Goal: Task Accomplishment & Management: Use online tool/utility

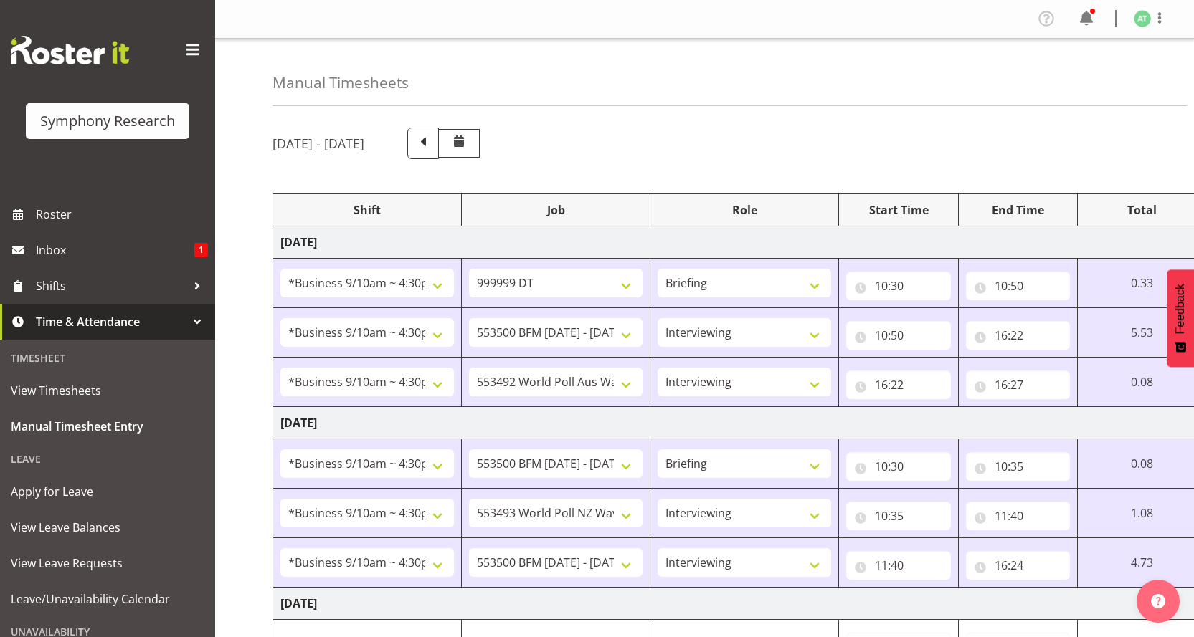
select select "26078"
select select "760"
select select "26078"
select select "10733"
select select "47"
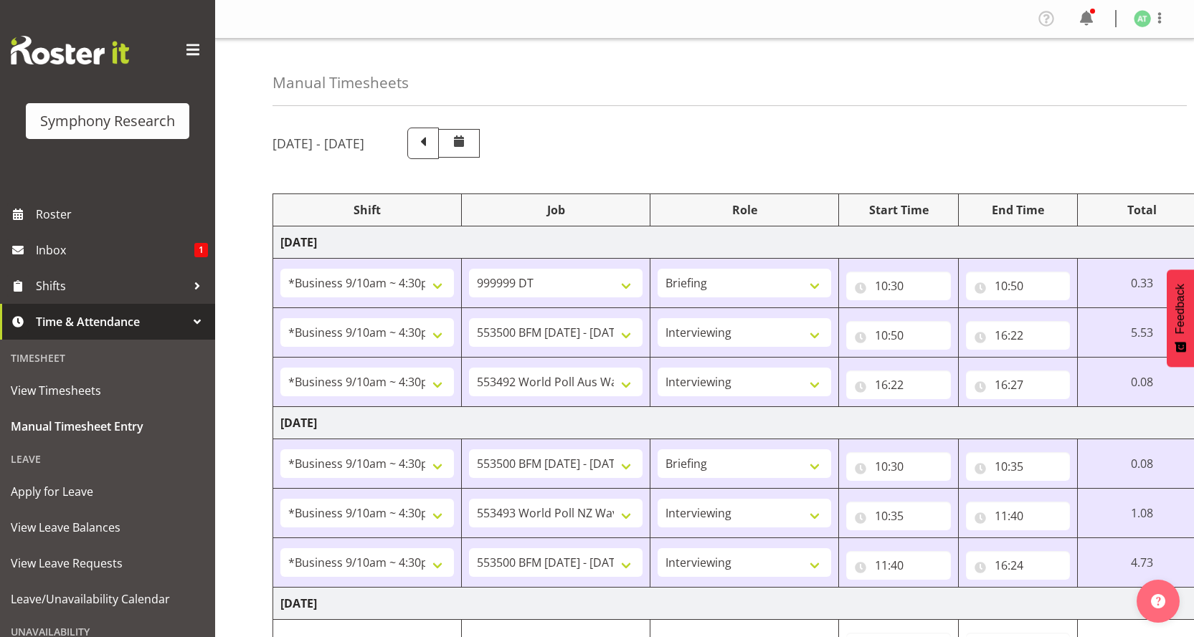
select select "26078"
select select "10499"
select select "47"
select select "26078"
select select "10733"
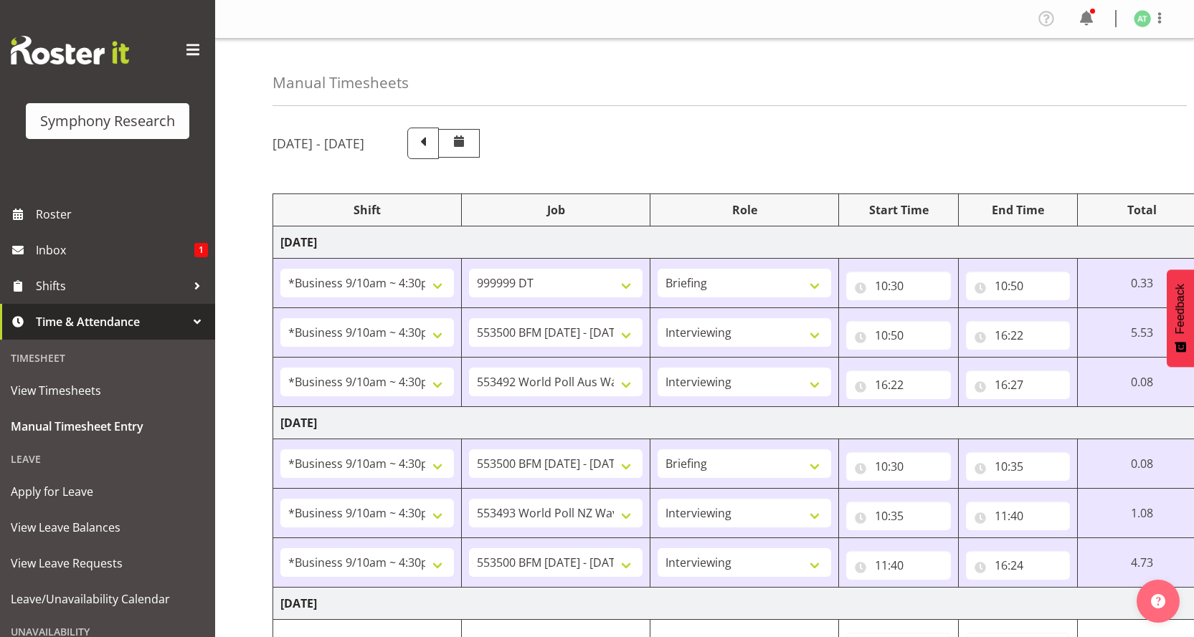
select select "26078"
select select "10527"
select select "47"
select select "26078"
select select "10733"
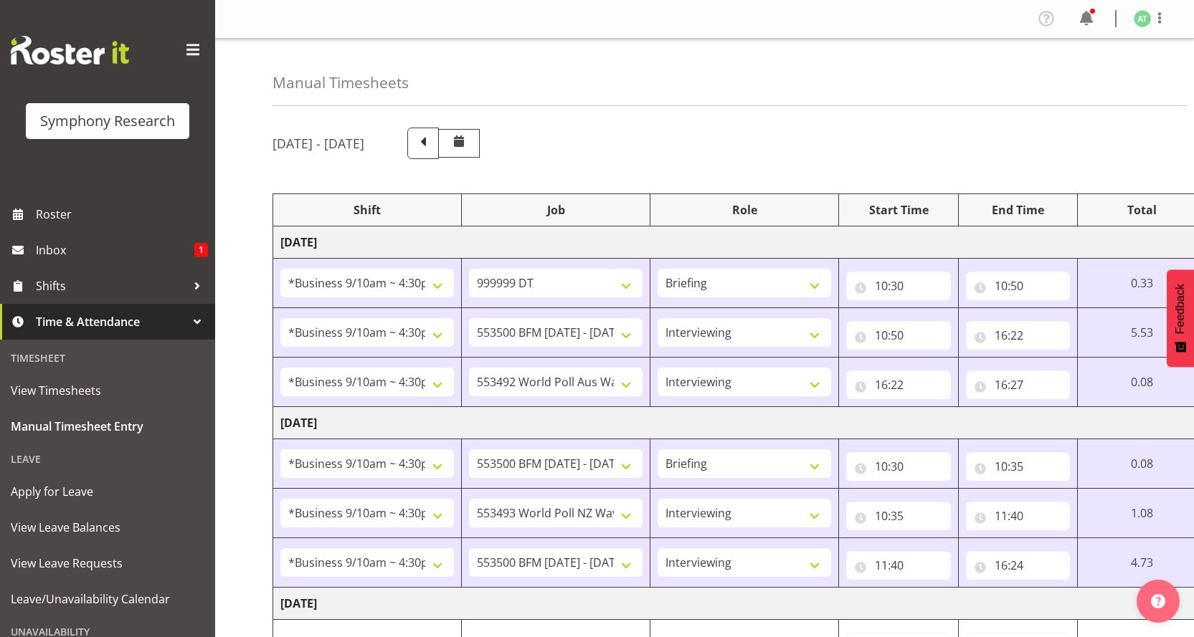
select select "47"
select select "26078"
select select "10733"
select select "47"
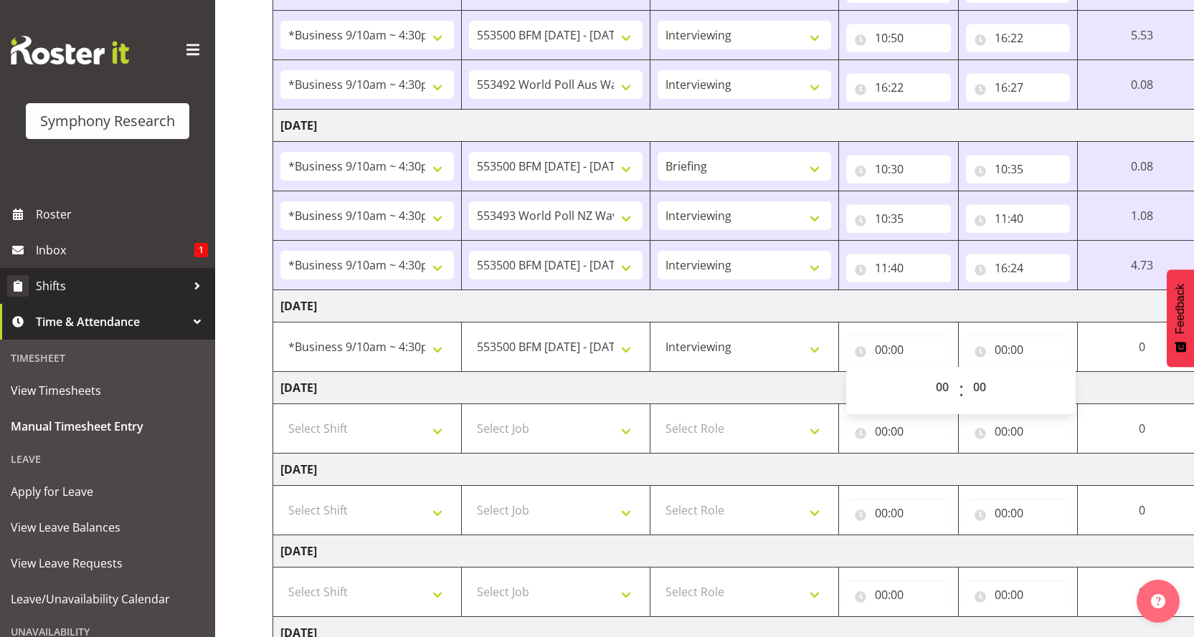
scroll to position [298, 0]
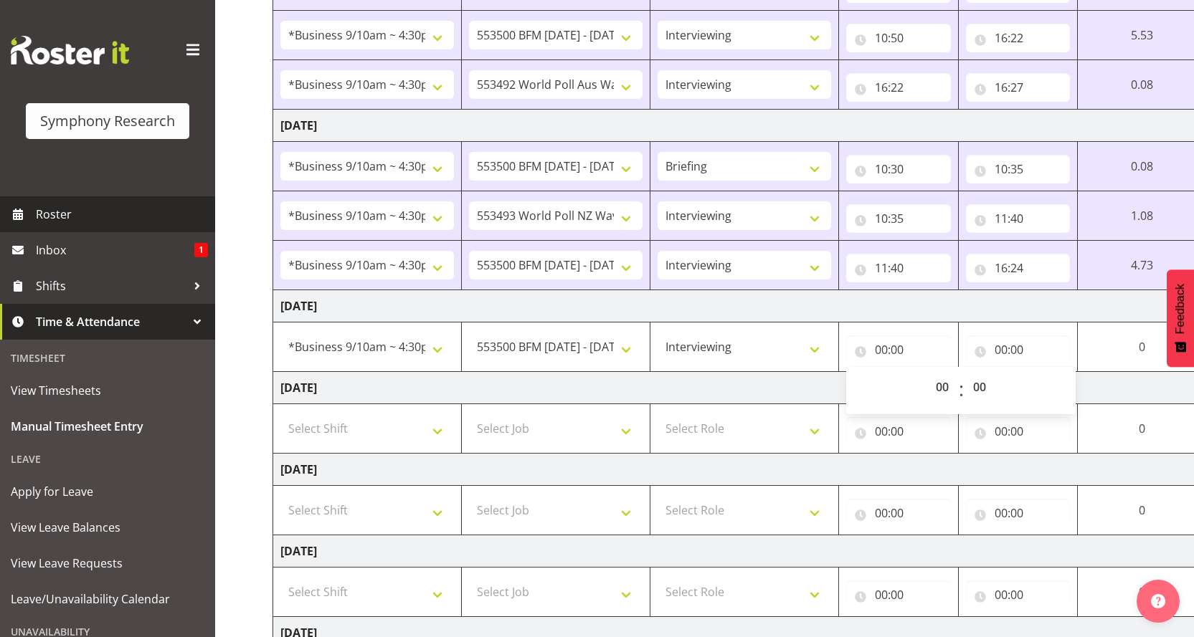
click at [67, 204] on span "Roster" at bounding box center [122, 215] width 172 height 22
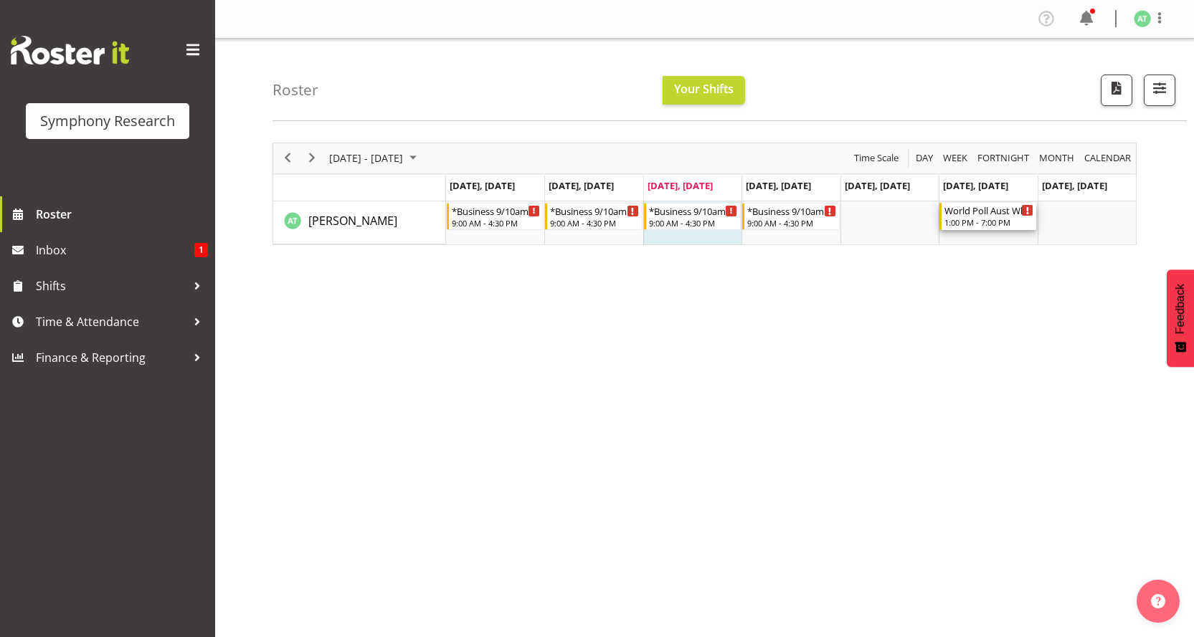
click at [976, 203] on div "World Poll Aust Wkend" at bounding box center [988, 210] width 89 height 14
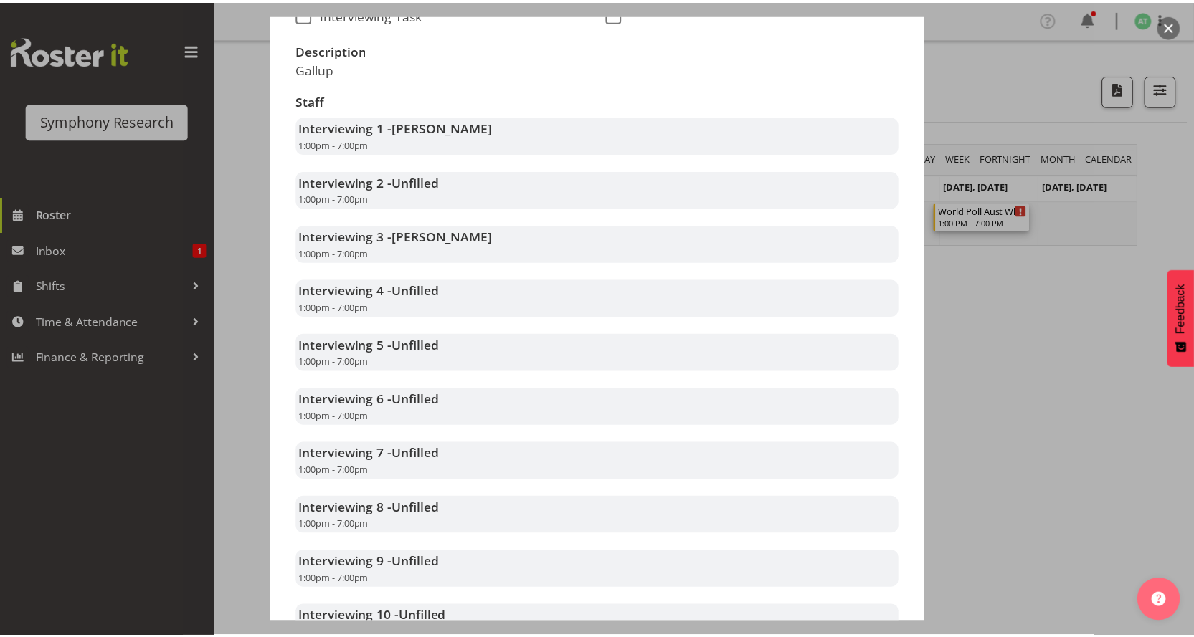
scroll to position [423, 0]
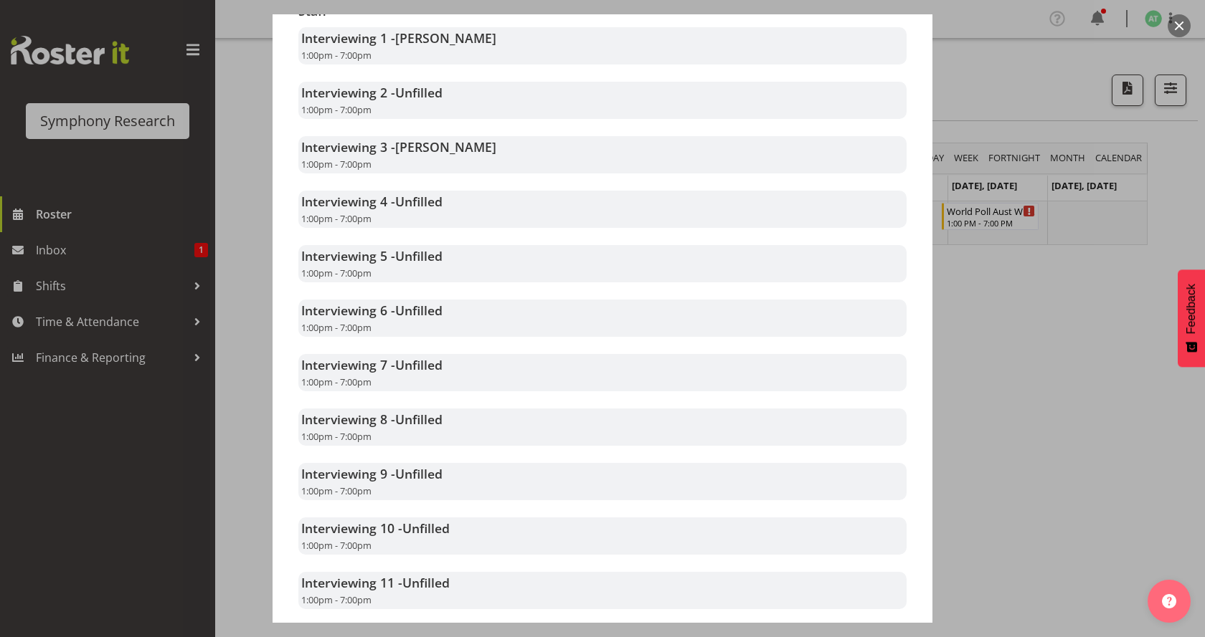
click at [1118, 360] on div at bounding box center [602, 318] width 1205 height 637
